Goal: Navigation & Orientation: Find specific page/section

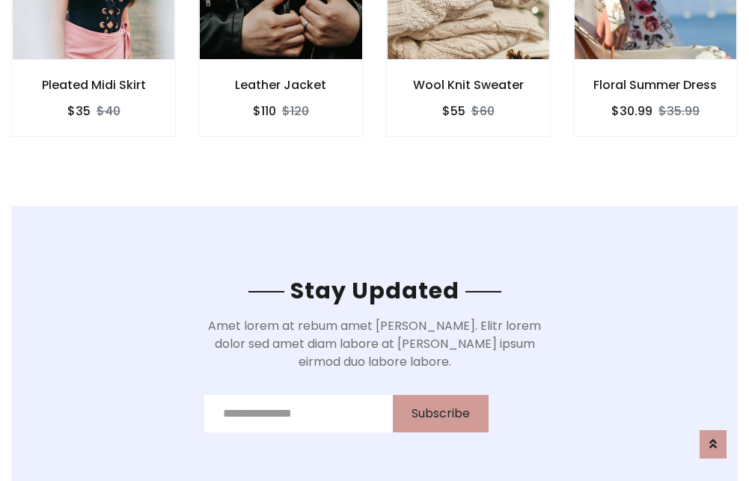
scroll to position [2255, 0]
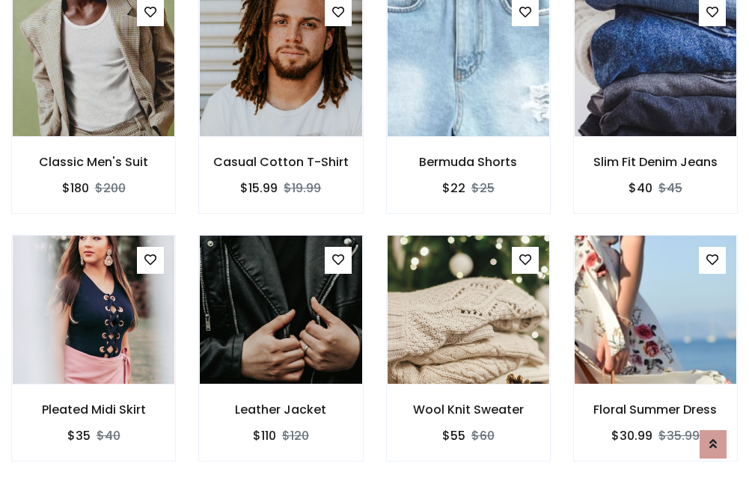
click at [375, 240] on div "Wool Knit Sweater $55 $60" at bounding box center [468, 359] width 187 height 248
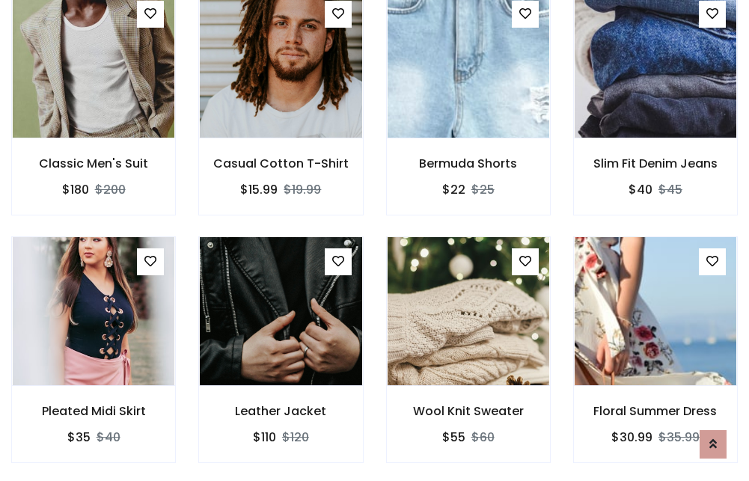
click at [375, 240] on div "Wool Knit Sweater $55 $60" at bounding box center [468, 361] width 187 height 248
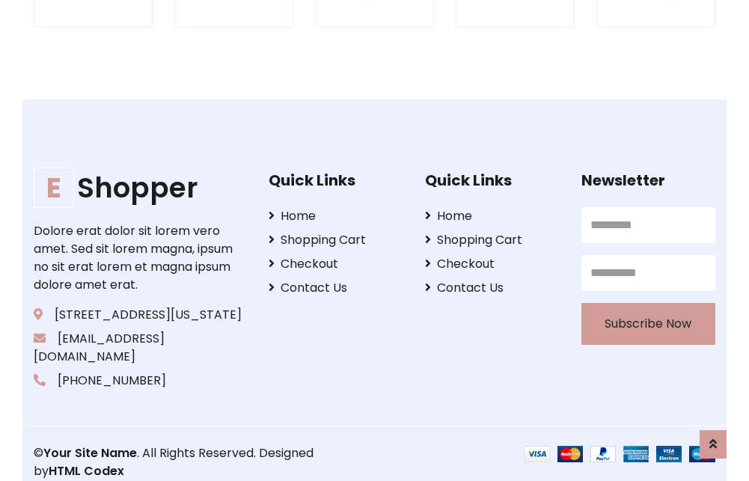
scroll to position [2850, 0]
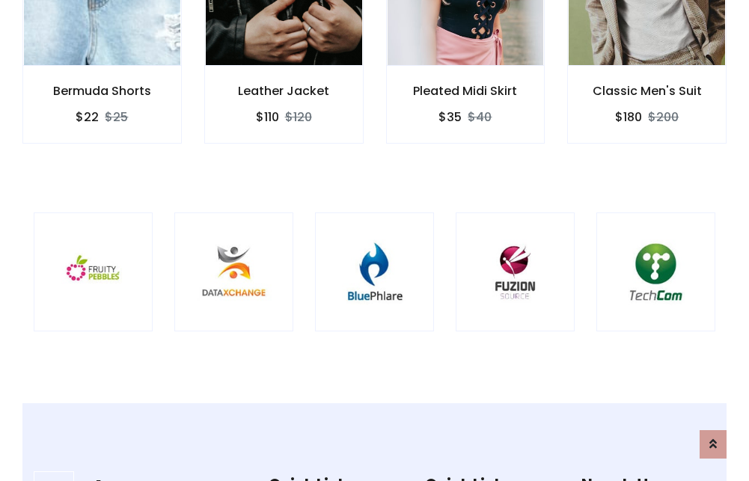
click at [374, 240] on img at bounding box center [375, 272] width 82 height 82
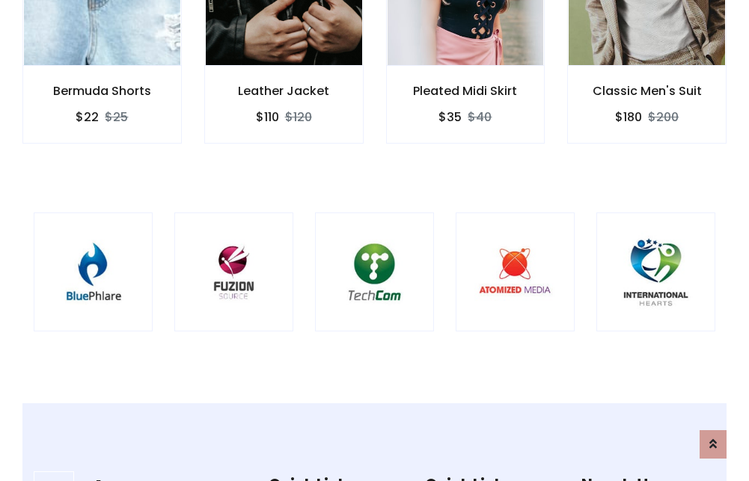
click at [374, 240] on img at bounding box center [375, 272] width 82 height 82
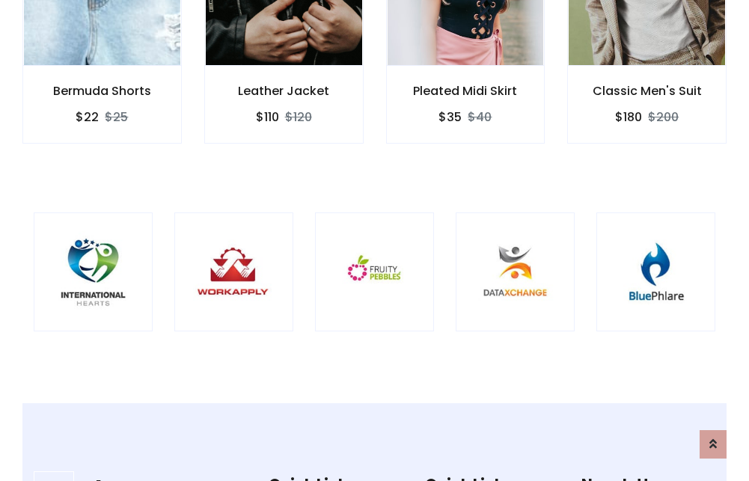
scroll to position [0, 0]
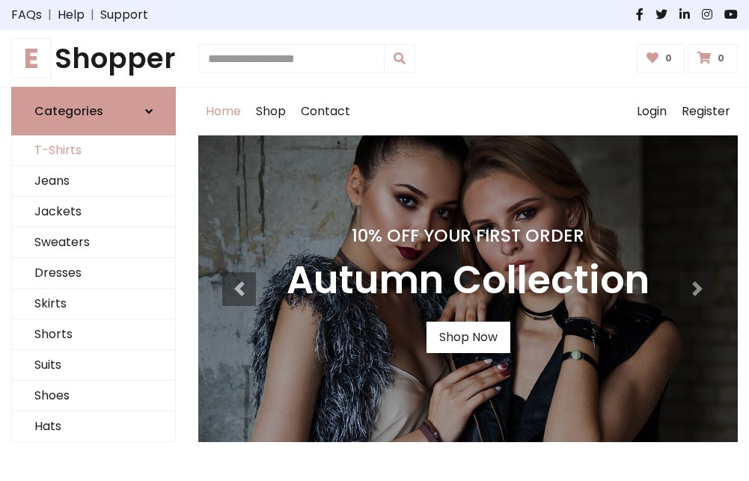
click at [94, 151] on link "T-Shirts" at bounding box center [93, 151] width 163 height 31
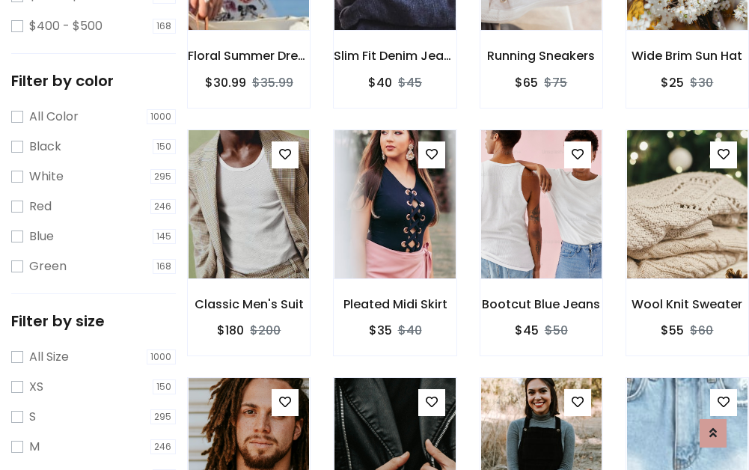
scroll to position [525, 0]
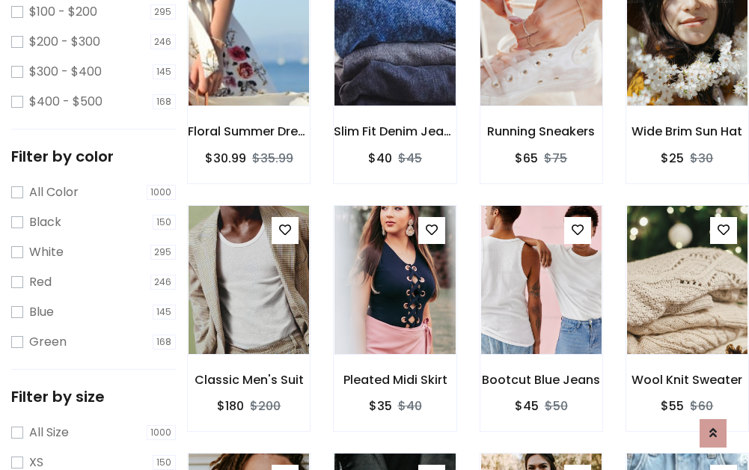
click at [541, 53] on img at bounding box center [541, 31] width 144 height 359
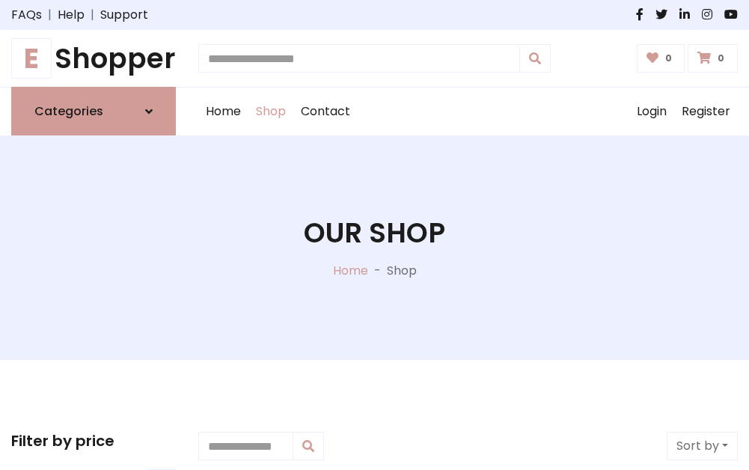
click at [94, 58] on h1 "E Shopper" at bounding box center [93, 58] width 165 height 33
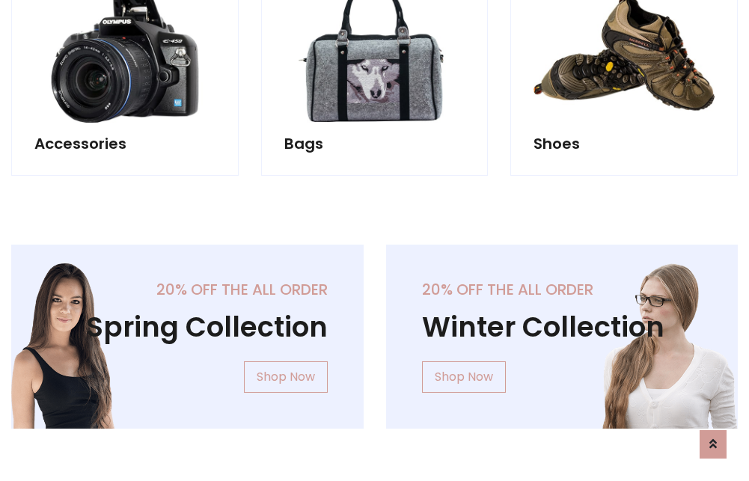
scroll to position [1455, 0]
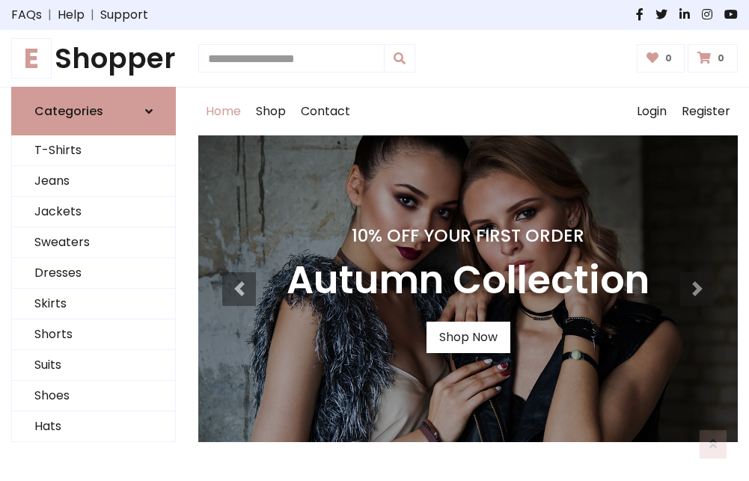
scroll to position [491, 0]
